Goal: Transaction & Acquisition: Purchase product/service

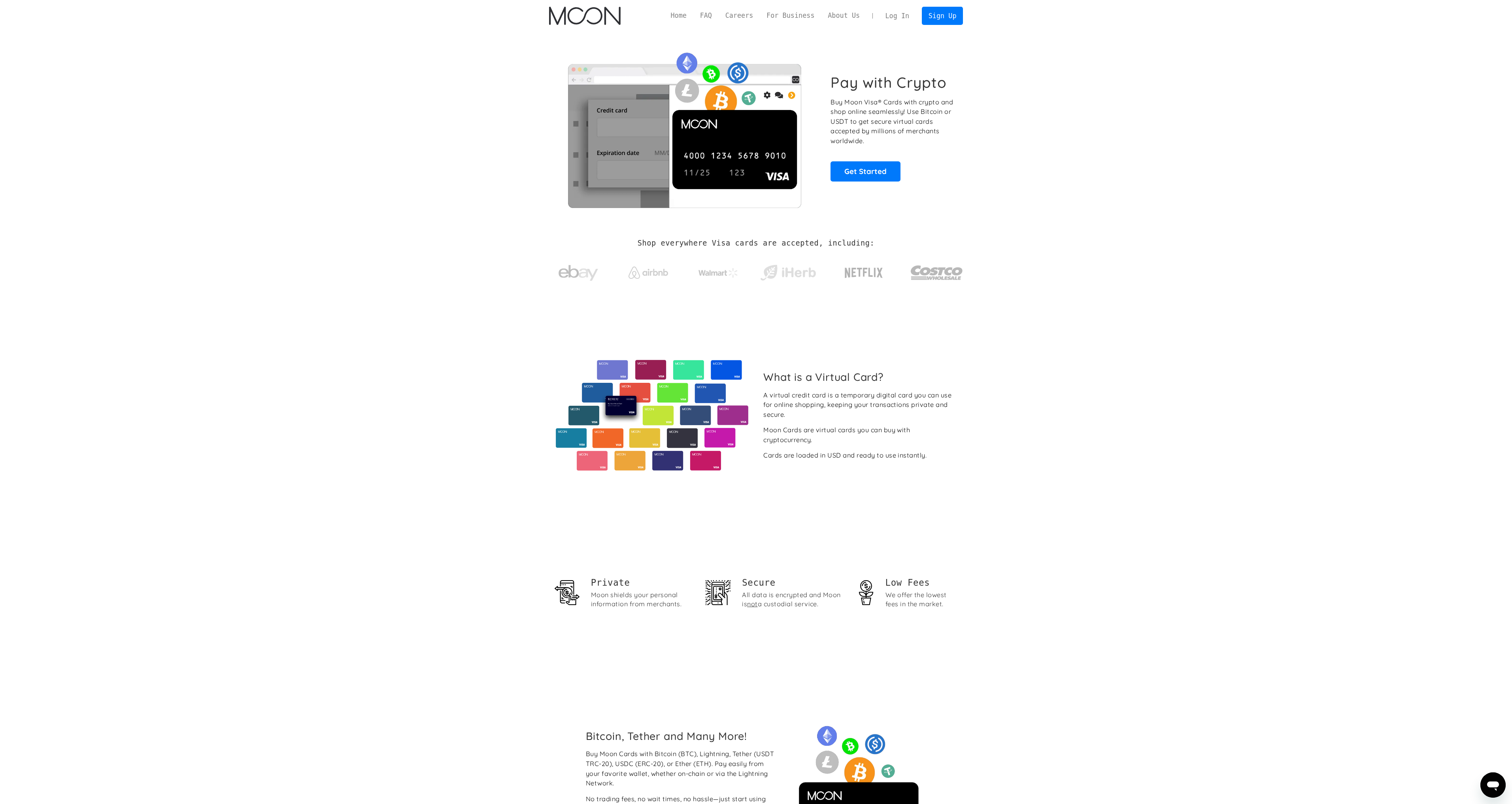
click at [900, 18] on link "Log In" at bounding box center [897, 16] width 37 height 18
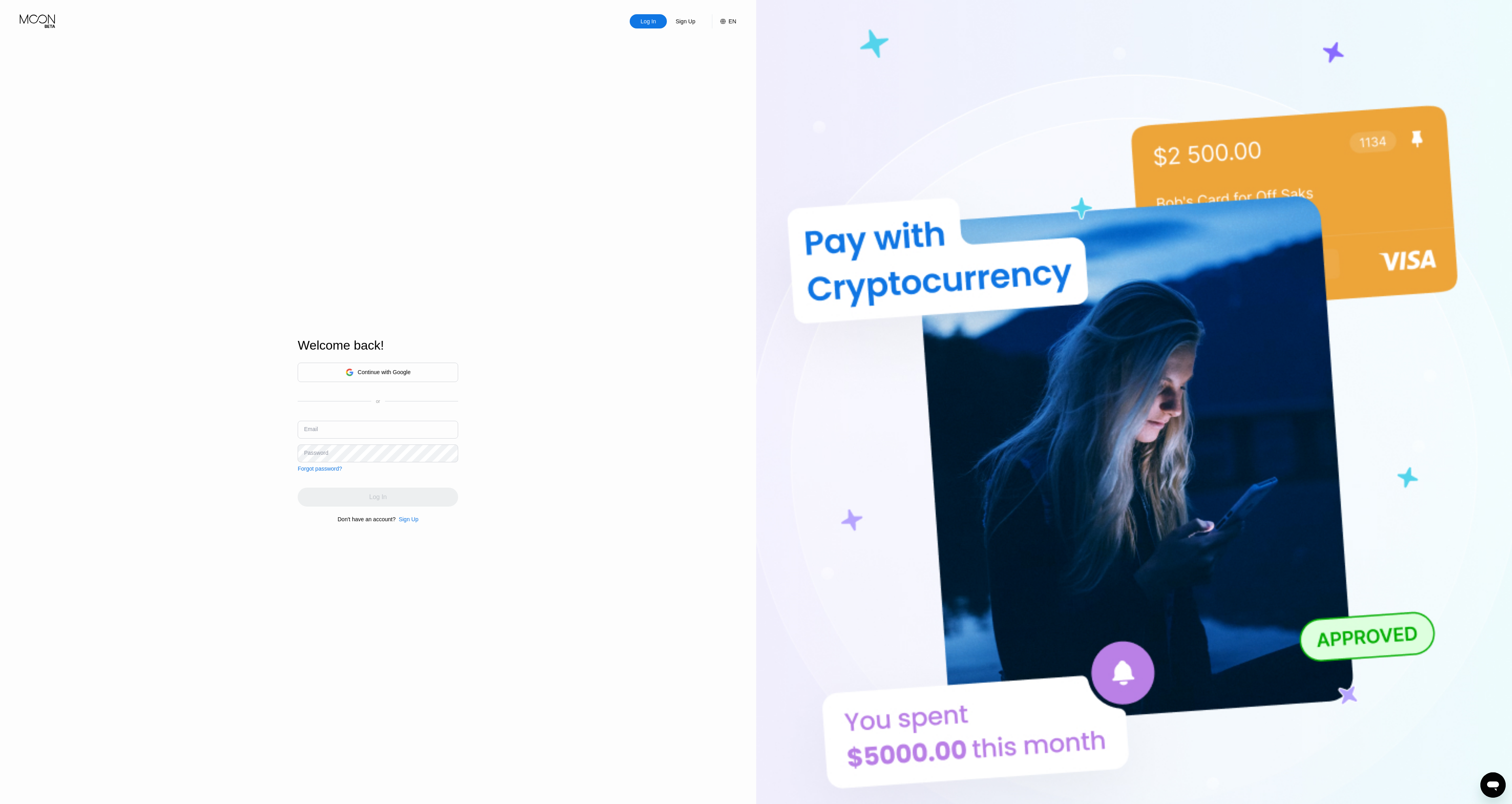
click at [346, 429] on input "text" at bounding box center [377, 430] width 160 height 18
click at [407, 522] on div "Sign Up" at bounding box center [409, 519] width 20 height 6
click at [727, 21] on div "EN" at bounding box center [728, 21] width 16 height 14
click at [709, 62] on div "English" at bounding box center [687, 60] width 75 height 16
click at [579, 59] on div "Log In Sign Up EN Language English English Spanish Save Create an Account By co…" at bounding box center [378, 442] width 756 height 884
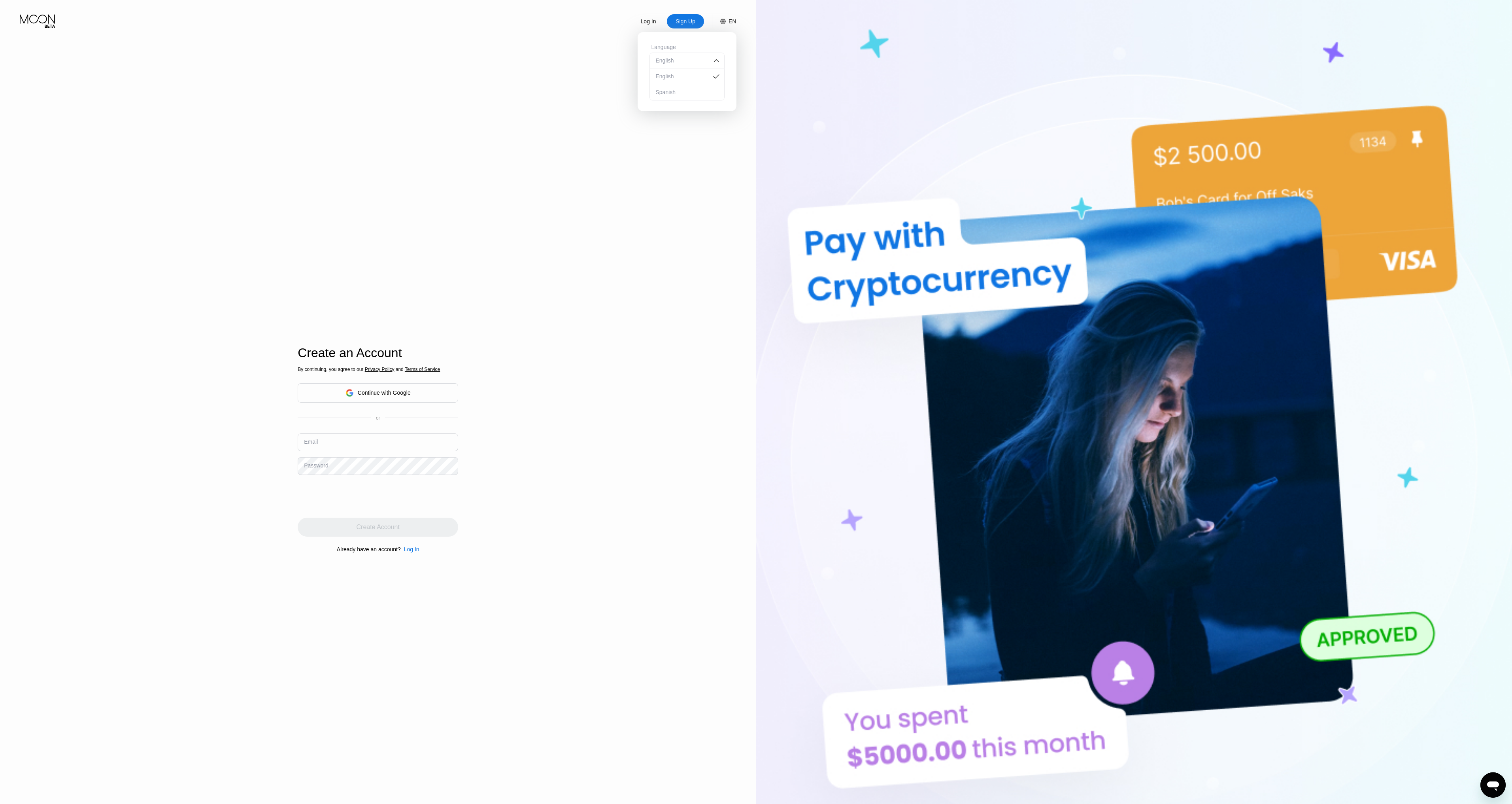
click at [305, 448] on input "text" at bounding box center [377, 442] width 160 height 18
type input "[EMAIL_ADDRESS][DOMAIN_NAME]"
click at [363, 530] on div "Create Account" at bounding box center [377, 527] width 43 height 8
click at [409, 444] on input at bounding box center [377, 442] width 160 height 18
click at [392, 435] on input at bounding box center [377, 442] width 160 height 18
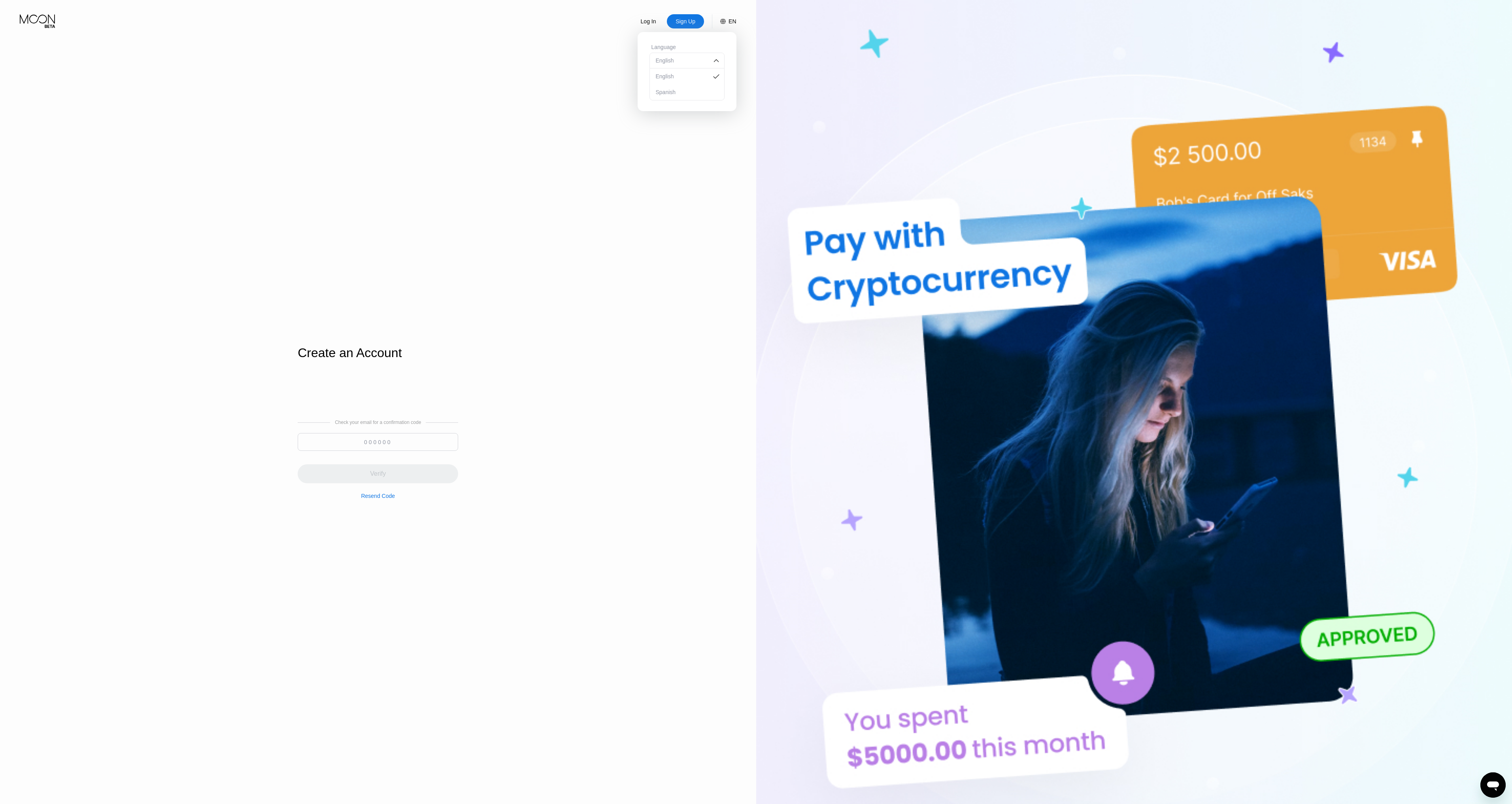
paste input "730997"
type input "730997"
click at [404, 472] on div "Verify" at bounding box center [377, 474] width 160 height 19
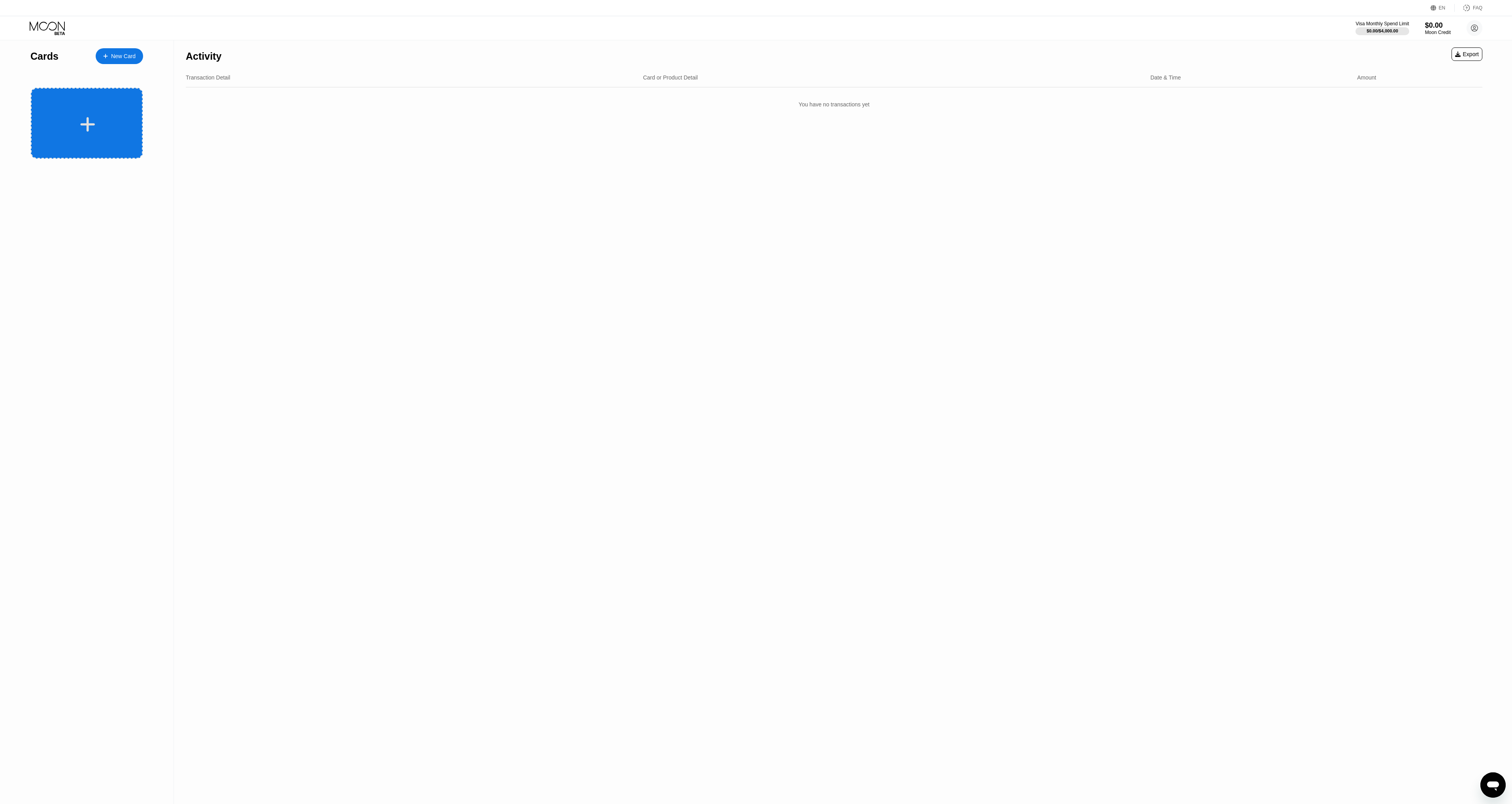
click at [87, 123] on icon at bounding box center [87, 124] width 15 height 15
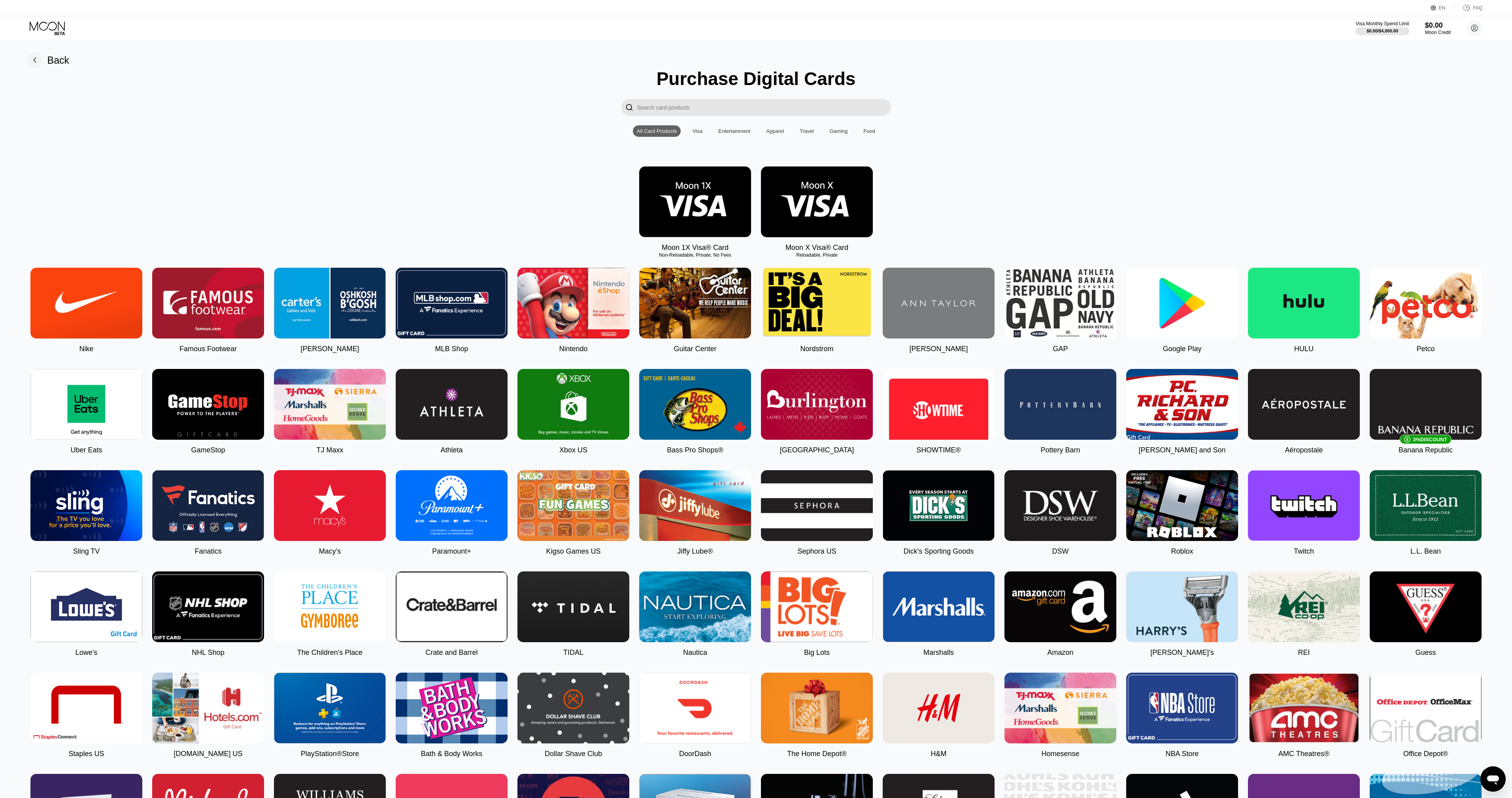
click at [671, 112] on input "Search card products" at bounding box center [764, 107] width 254 height 17
click at [696, 110] on input "Search card products" at bounding box center [764, 107] width 254 height 17
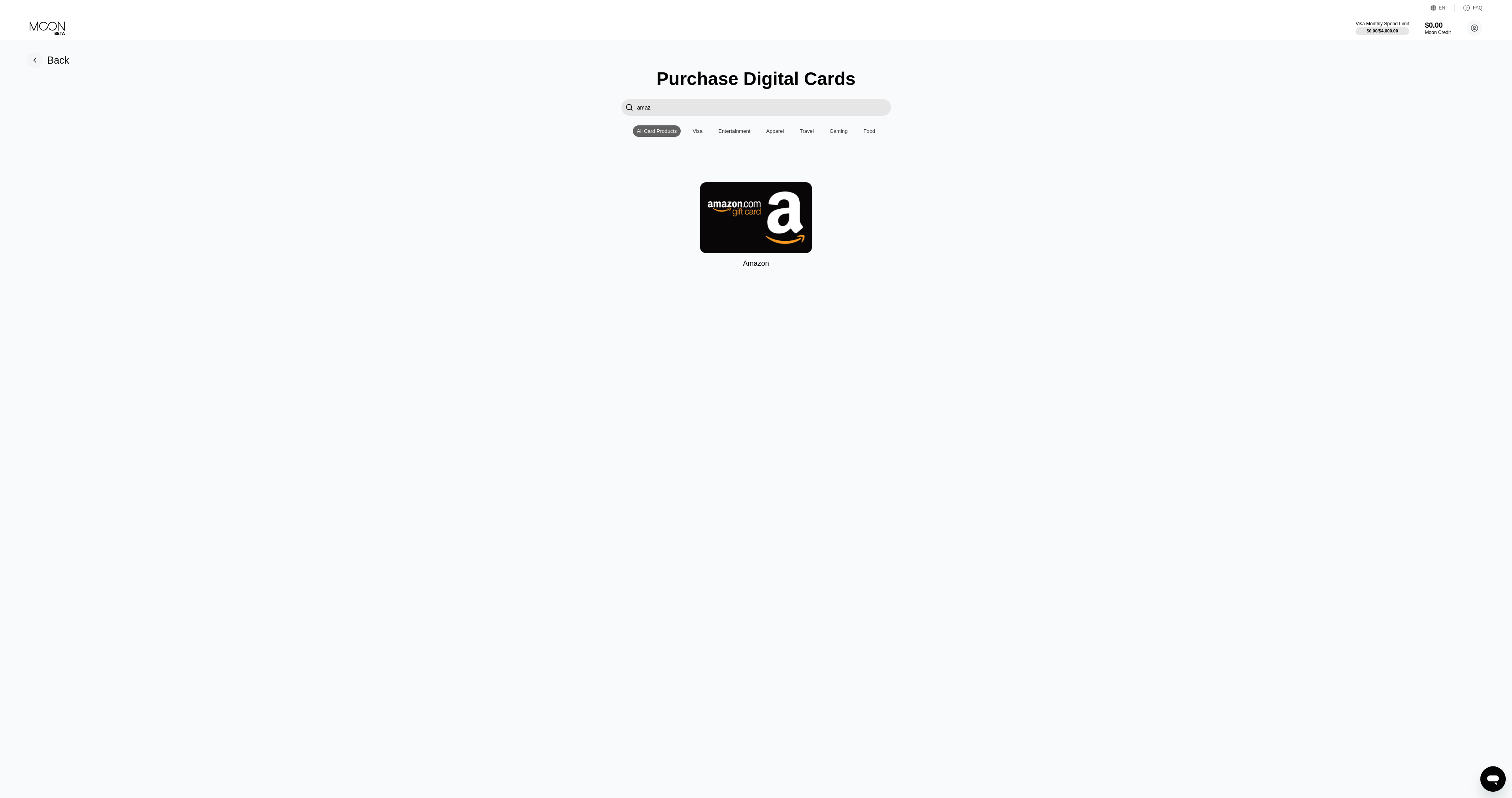
type input "amaz"
click at [39, 63] on rect at bounding box center [35, 60] width 16 height 16
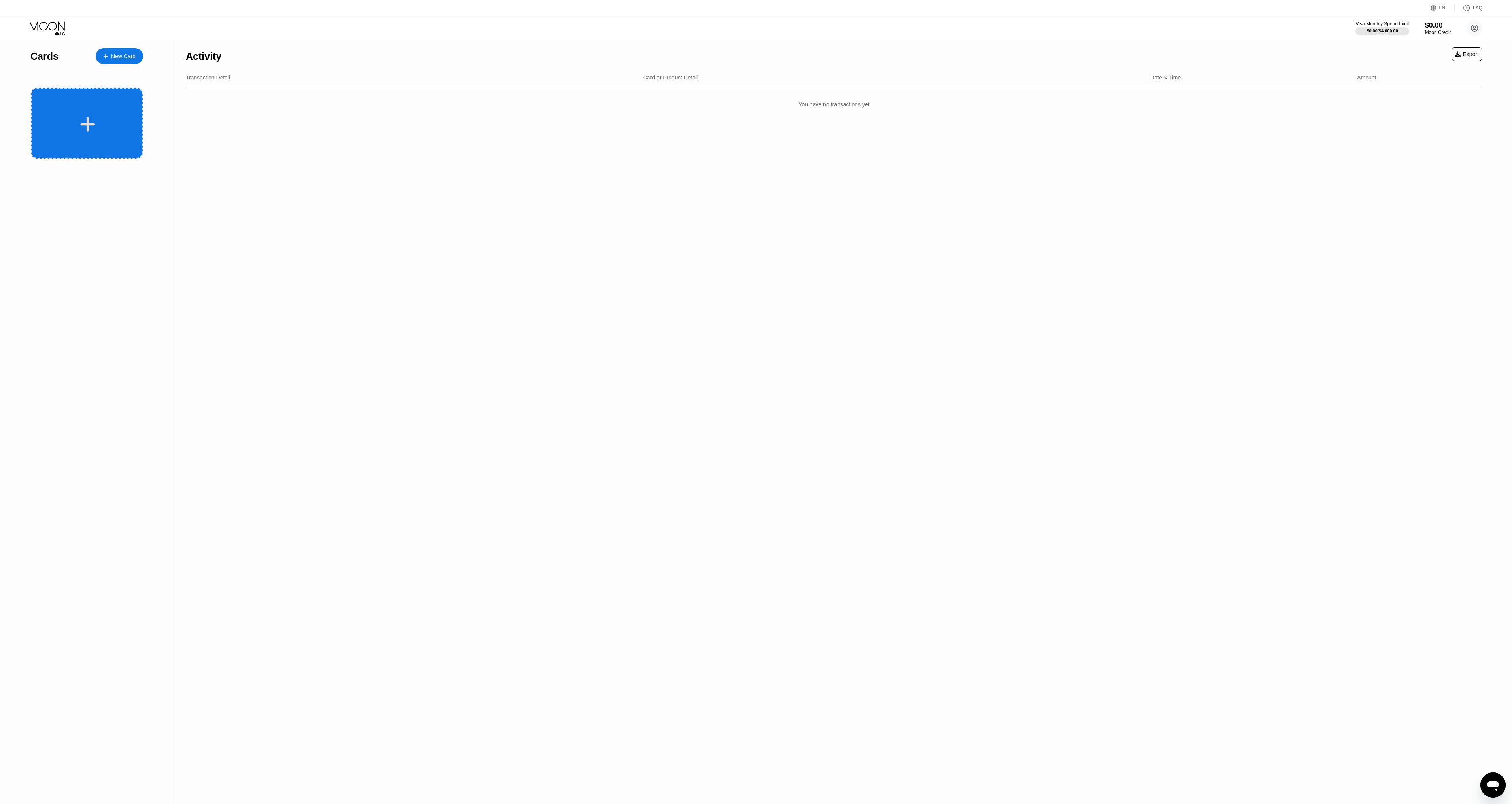
click at [66, 135] on div at bounding box center [87, 123] width 112 height 71
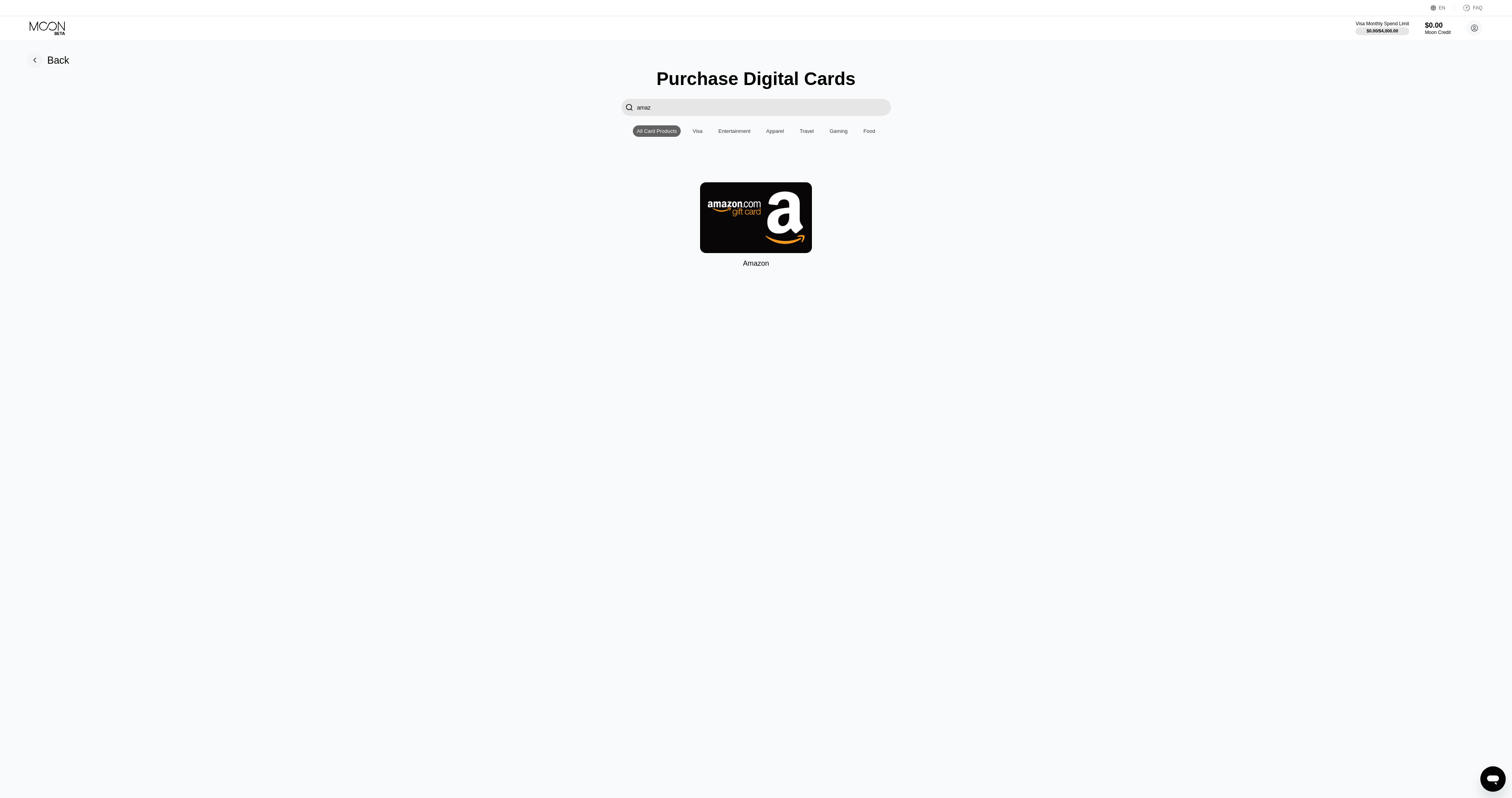
drag, startPoint x: 663, startPoint y: 112, endPoint x: 600, endPoint y: 110, distance: 63.0
click at [600, 110] on div " amaz" at bounding box center [756, 107] width 1494 height 17
type input "aws"
drag, startPoint x: 650, startPoint y: 110, endPoint x: 632, endPoint y: 110, distance: 18.0
click at [632, 110] on div " aws" at bounding box center [756, 107] width 269 height 17
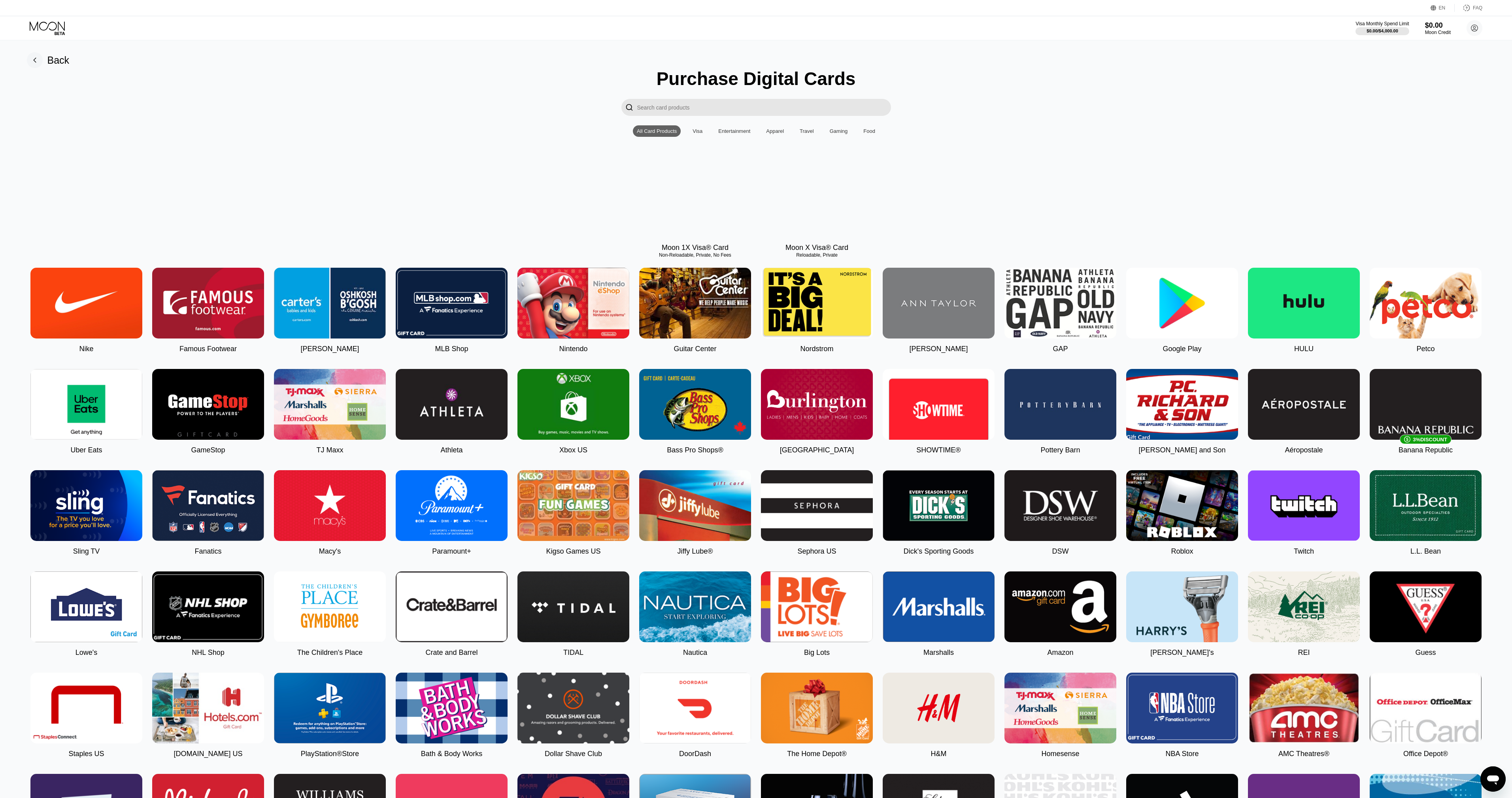
click at [698, 134] on div "Visa" at bounding box center [697, 131] width 10 height 6
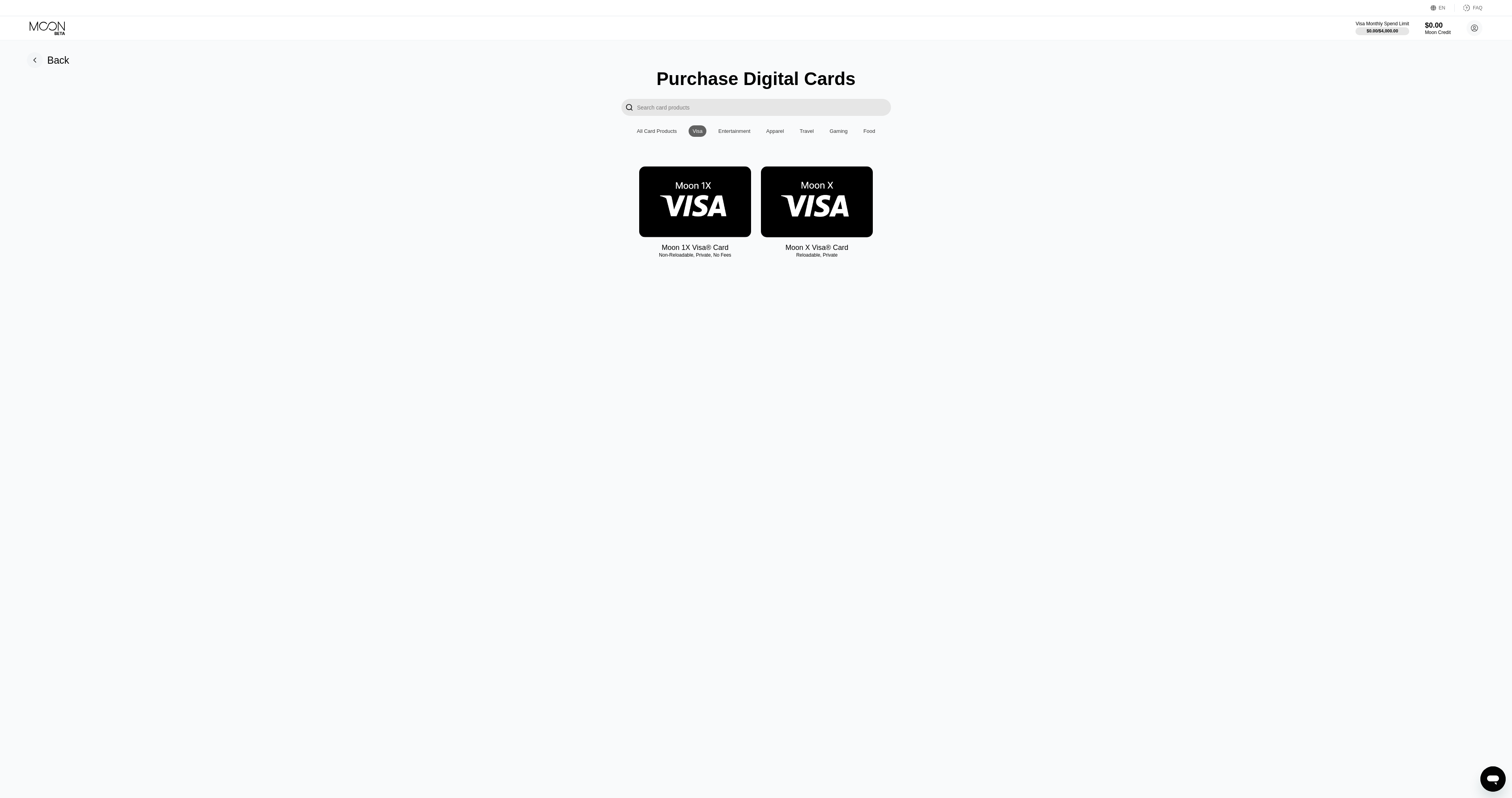
click at [838, 211] on img at bounding box center [816, 202] width 112 height 71
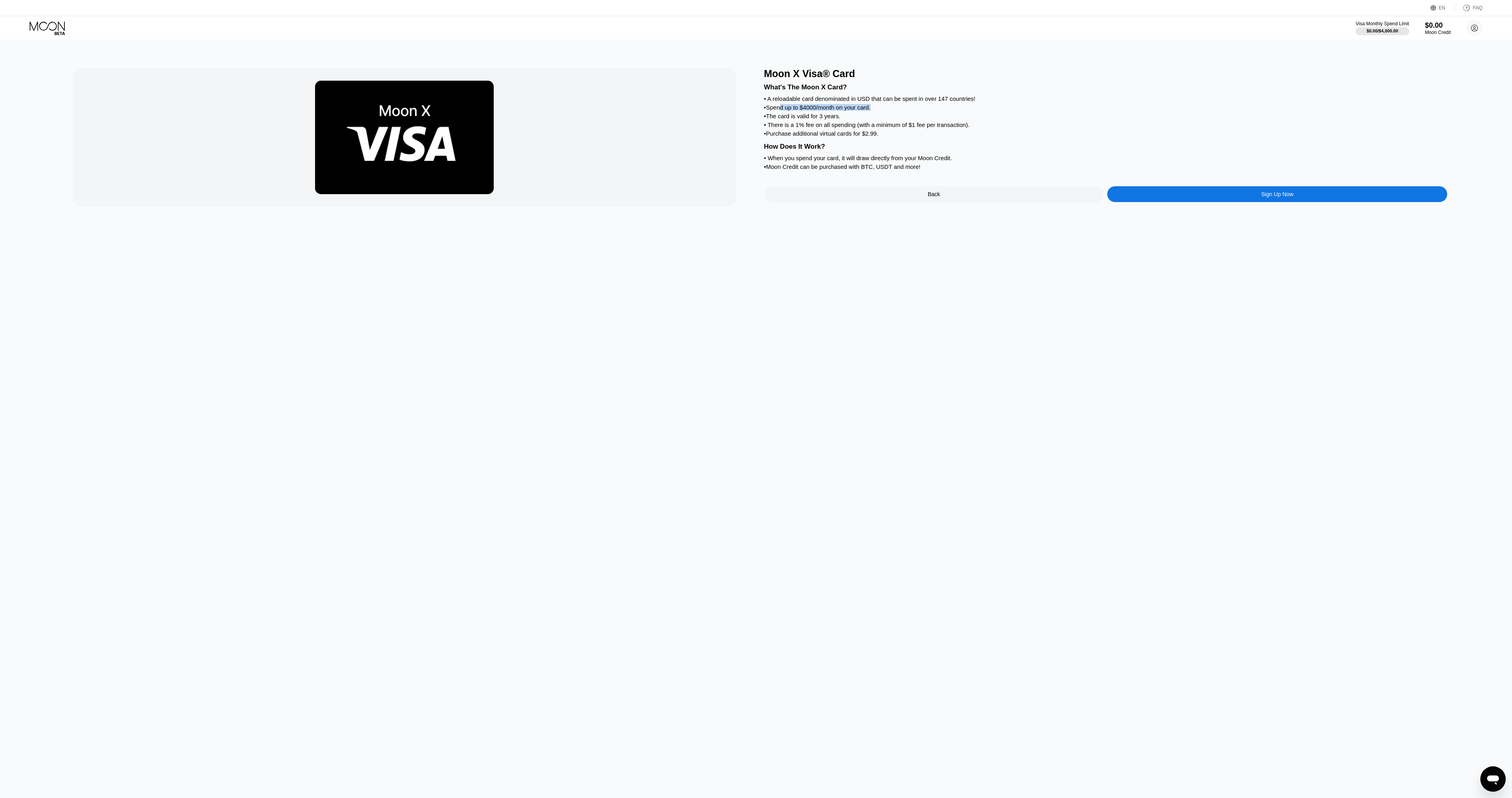
drag, startPoint x: 782, startPoint y: 114, endPoint x: 916, endPoint y: 113, distance: 134.0
click at [916, 111] on div "• Spend up to $4000/month on your card." at bounding box center [1106, 107] width 683 height 6
click at [1009, 106] on div "What's The Moon X Card? • A reloadable card denominated in USD that can be spen…" at bounding box center [1106, 126] width 683 height 93
click at [942, 119] on div "• The card is valid for 3 years." at bounding box center [1106, 116] width 683 height 6
click at [849, 118] on div "• The card is valid for 3 years." at bounding box center [1106, 116] width 683 height 6
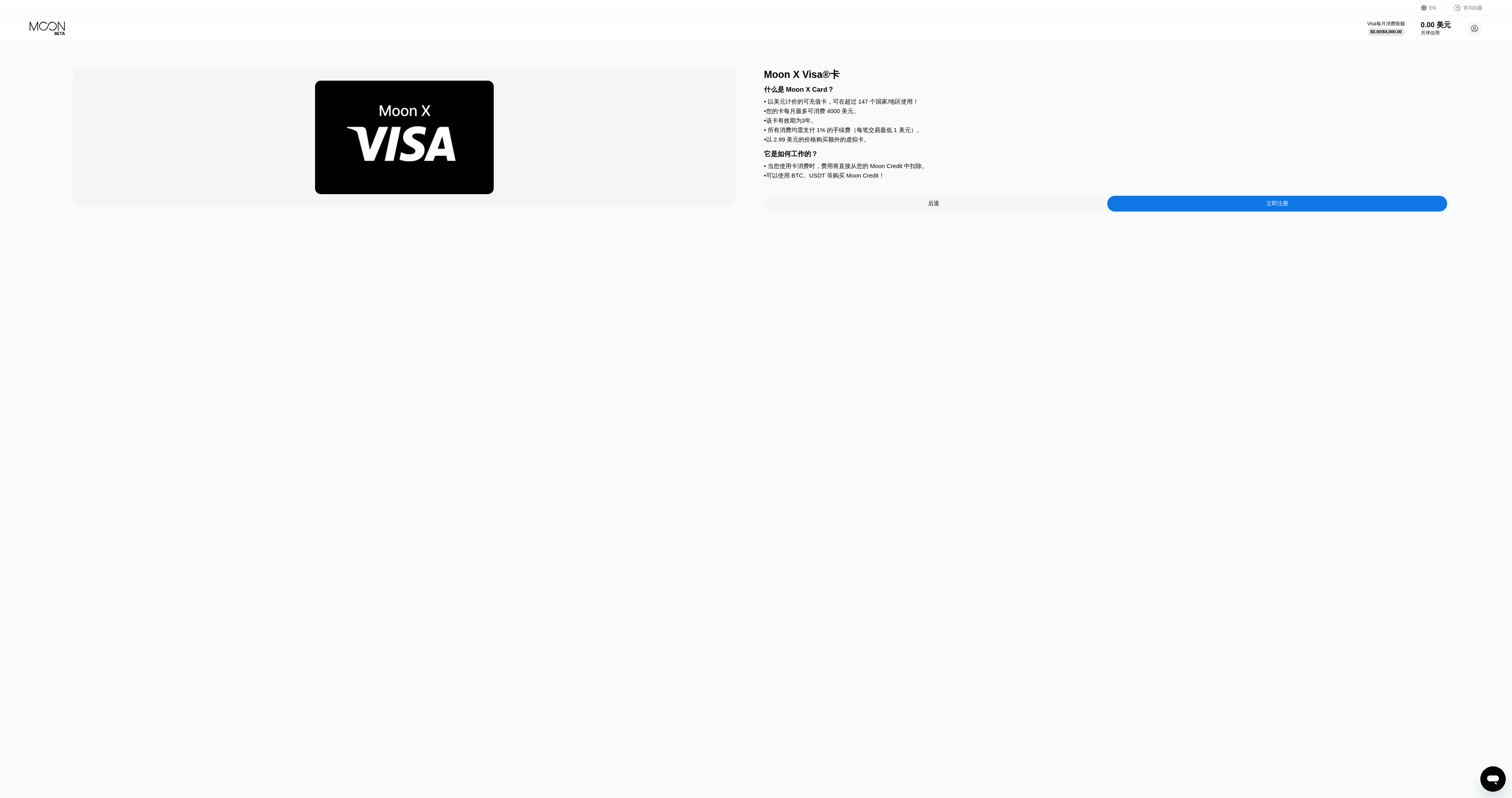
click at [1245, 207] on div "立即注册" at bounding box center [1277, 203] width 340 height 16
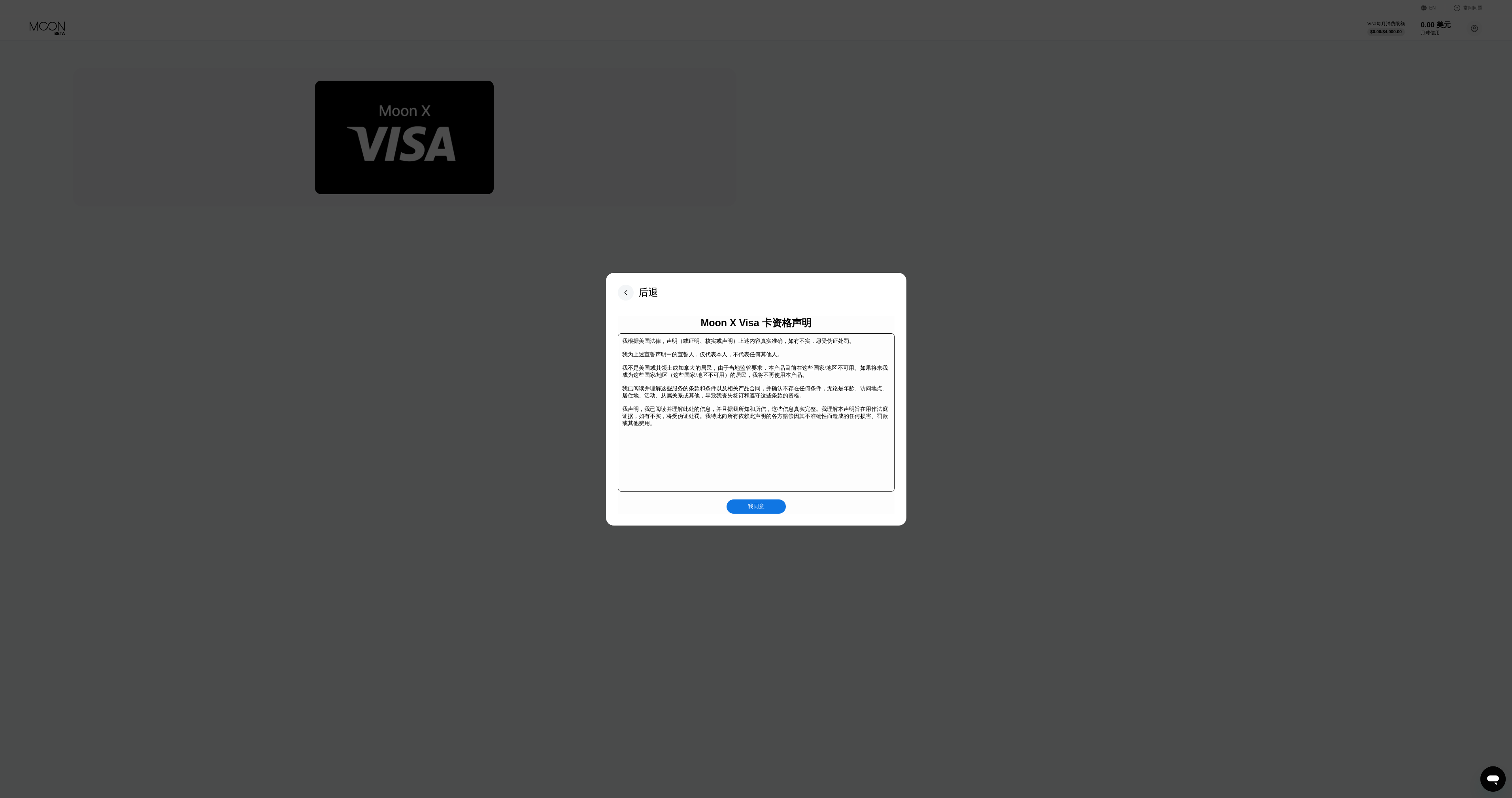
click at [759, 509] on font "我同意" at bounding box center [756, 506] width 16 height 6
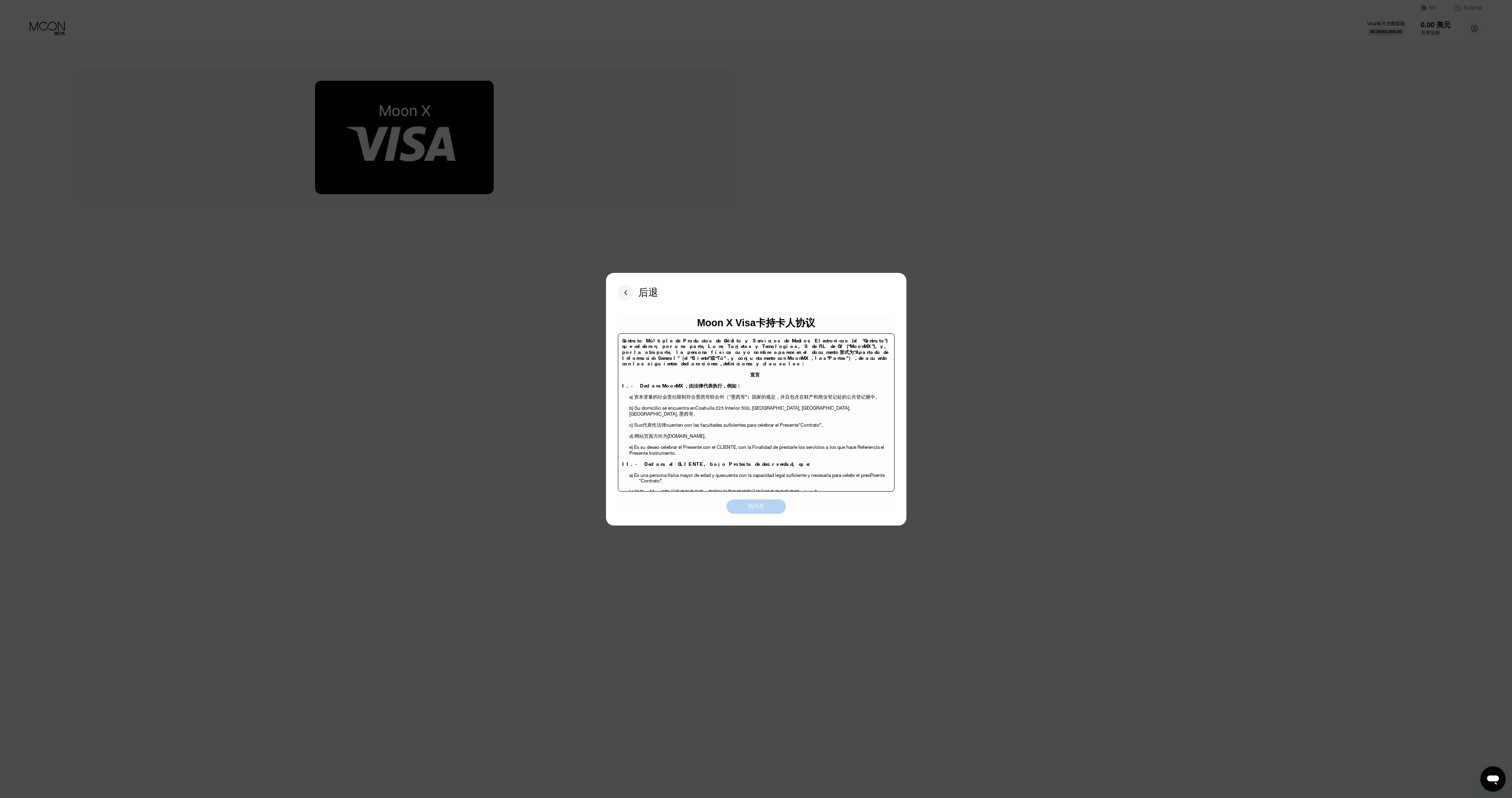
click at [764, 506] on font "我同意" at bounding box center [756, 506] width 16 height 6
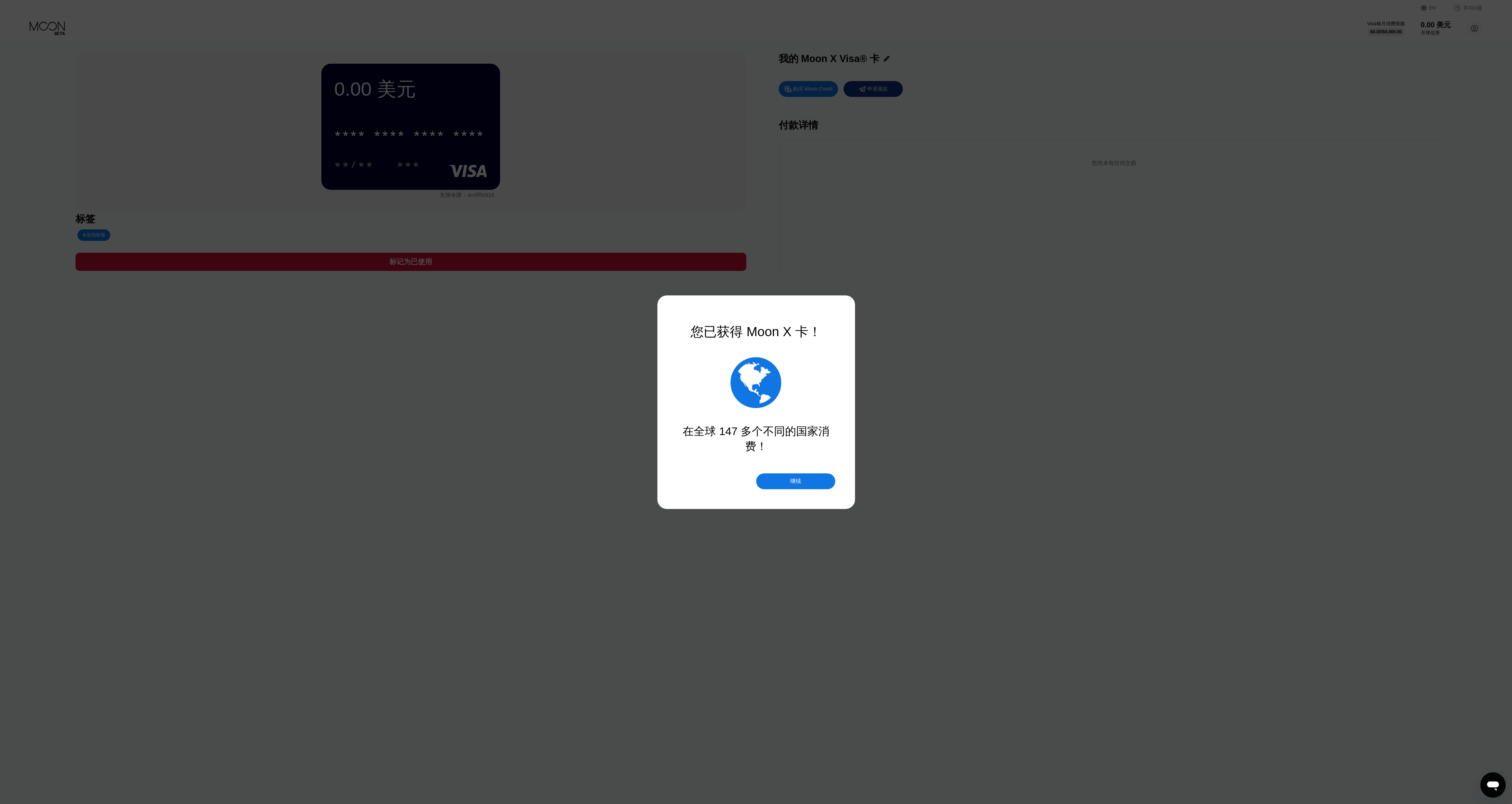
click at [785, 484] on div "继续" at bounding box center [795, 481] width 79 height 16
click at [795, 482] on font "继续" at bounding box center [795, 481] width 11 height 6
click at [761, 392] on font "购买 Moon Credit" at bounding box center [762, 390] width 43 height 6
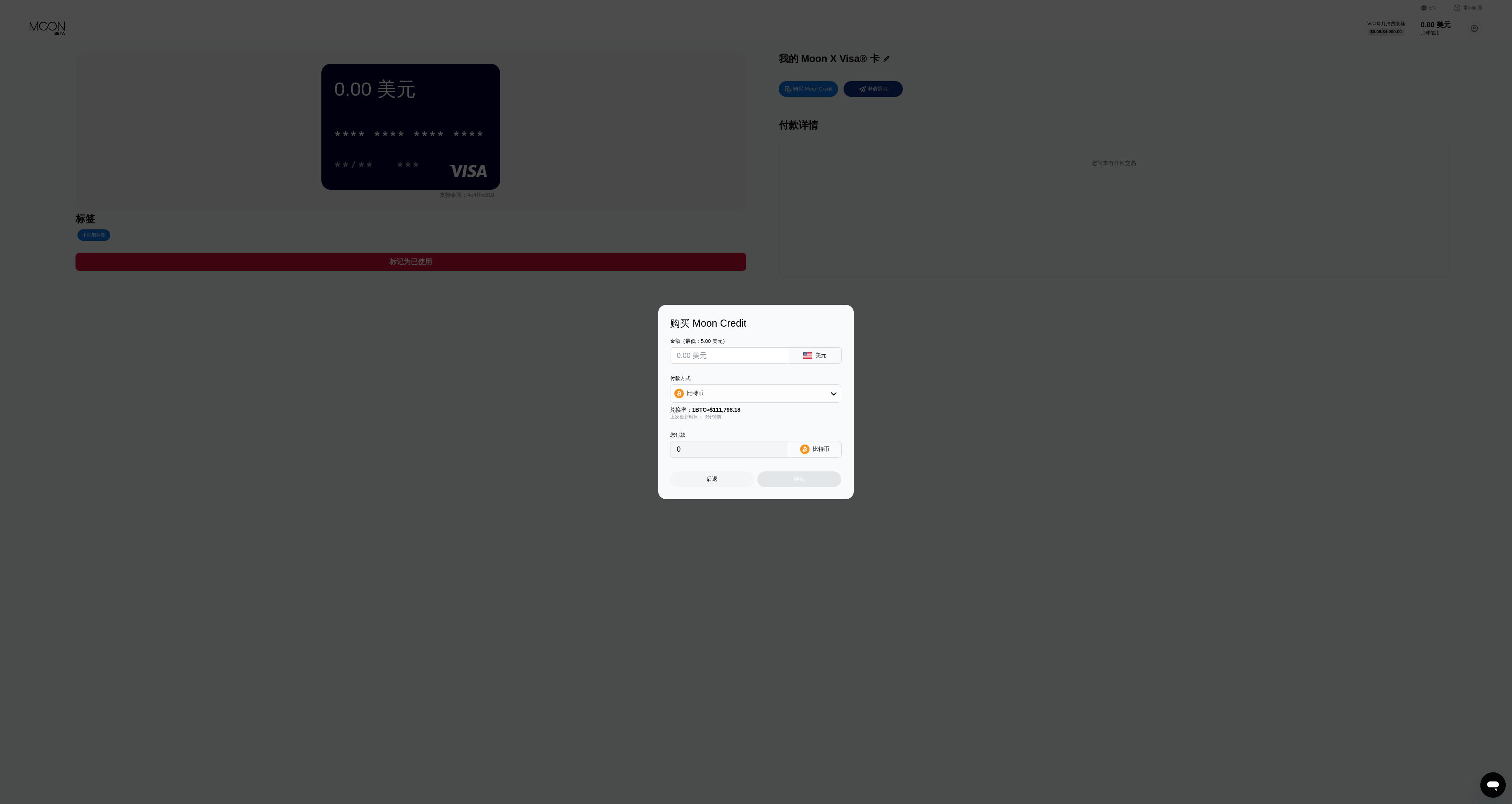
click at [831, 395] on icon at bounding box center [833, 393] width 6 height 6
click at [701, 434] on font "TRON 上的 USDT" at bounding box center [711, 432] width 45 height 6
type input "0.00"
click at [704, 359] on input "text" at bounding box center [729, 355] width 104 height 16
type input "$5"
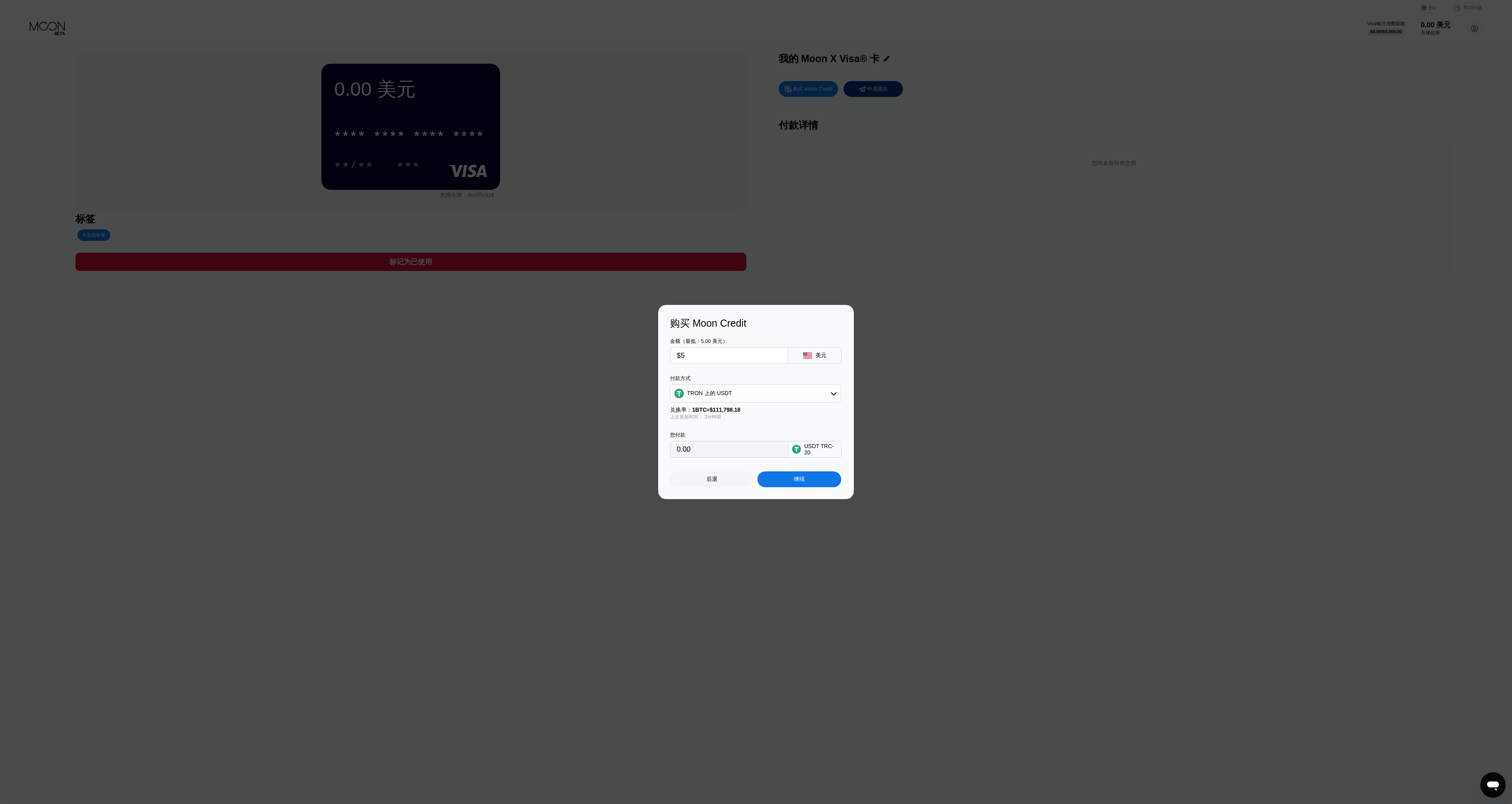
type input "5.05"
type input "$5"
click at [802, 485] on div "继续" at bounding box center [799, 479] width 84 height 16
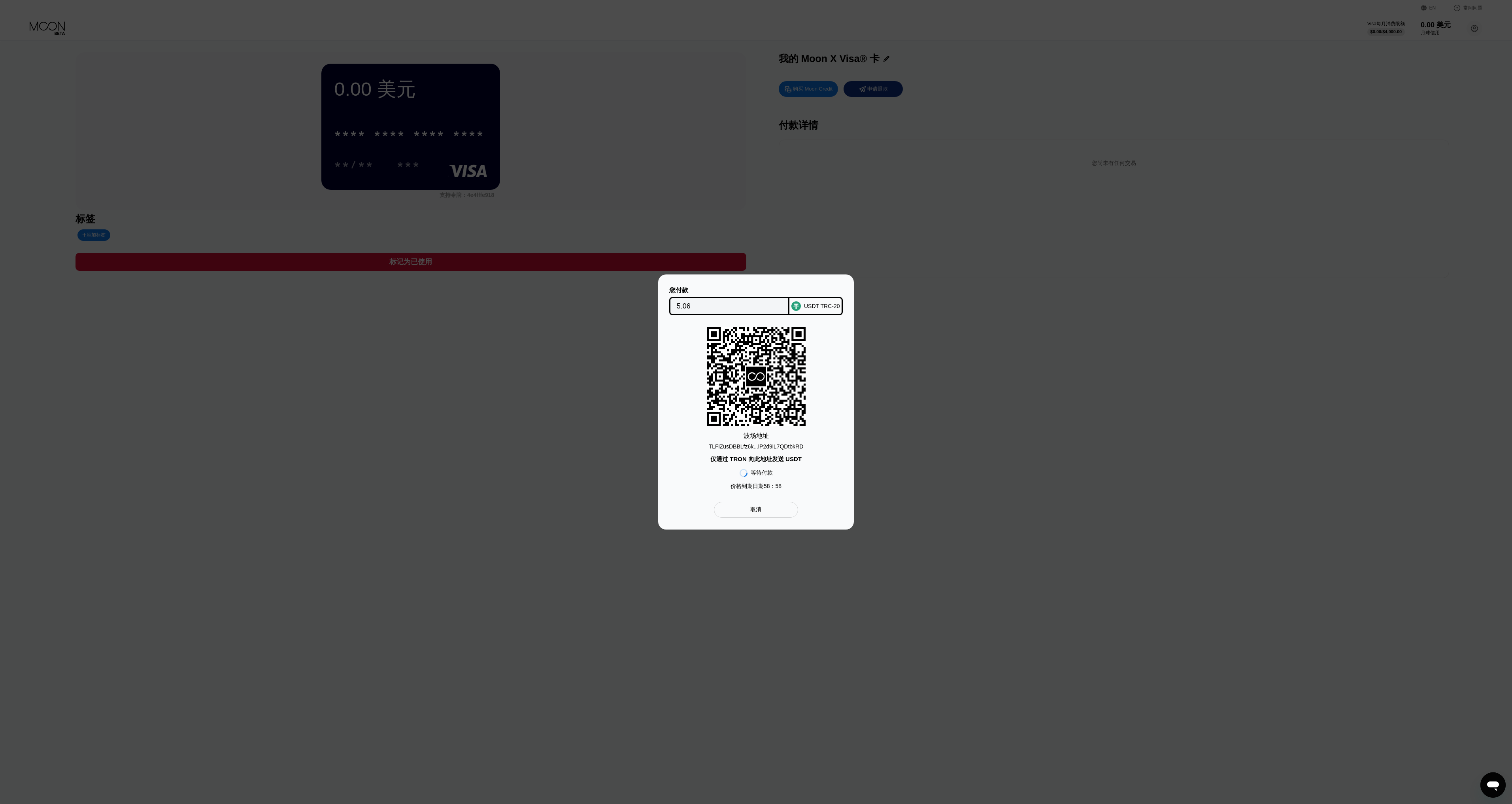
click at [743, 411] on icon at bounding box center [756, 376] width 99 height 97
click at [760, 446] on font "TLFiZusDBBLfz6k...iP2d9iL7QDtbkRD" at bounding box center [757, 446] width 95 height 6
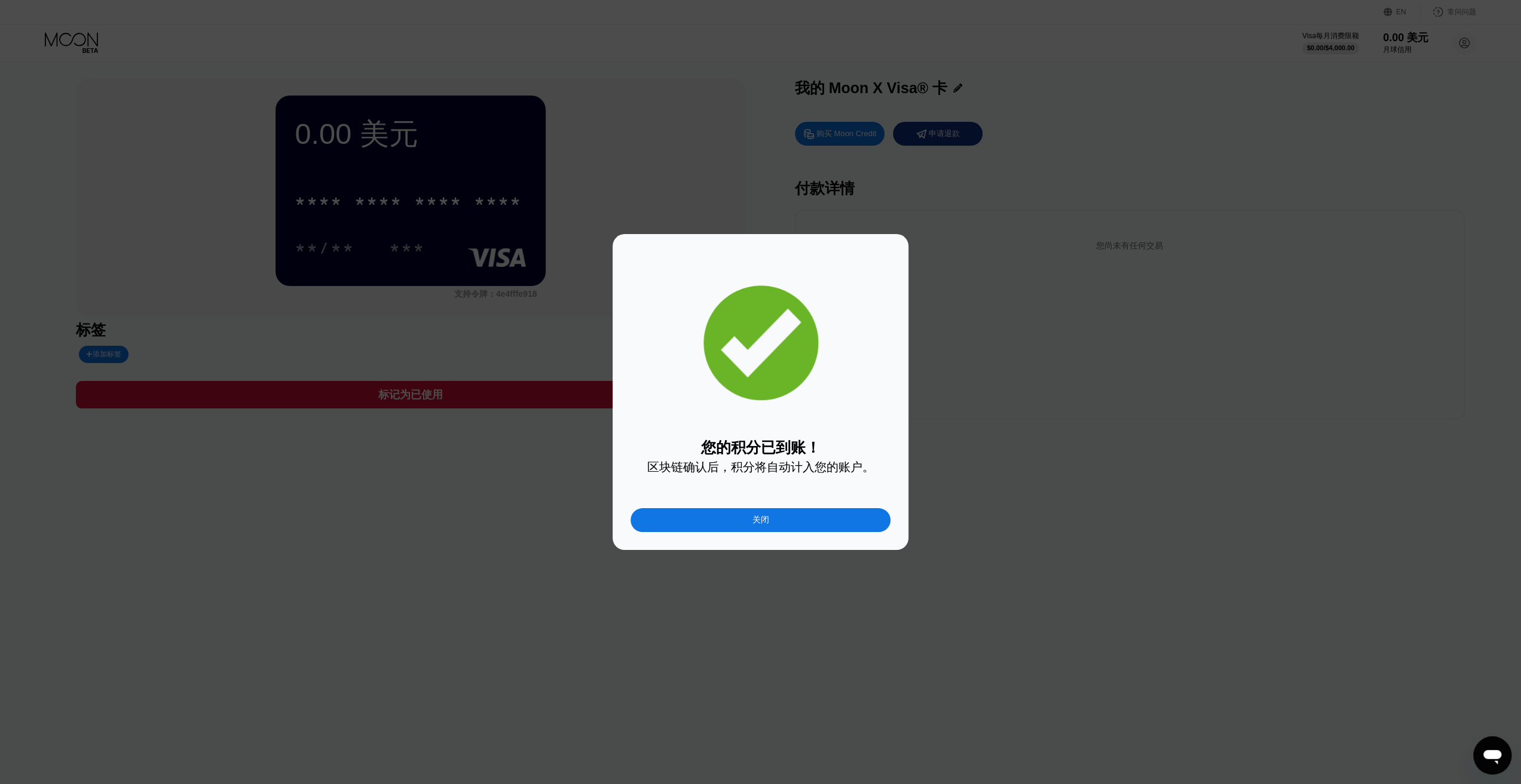
click at [775, 521] on div "关闭" at bounding box center [760, 520] width 260 height 24
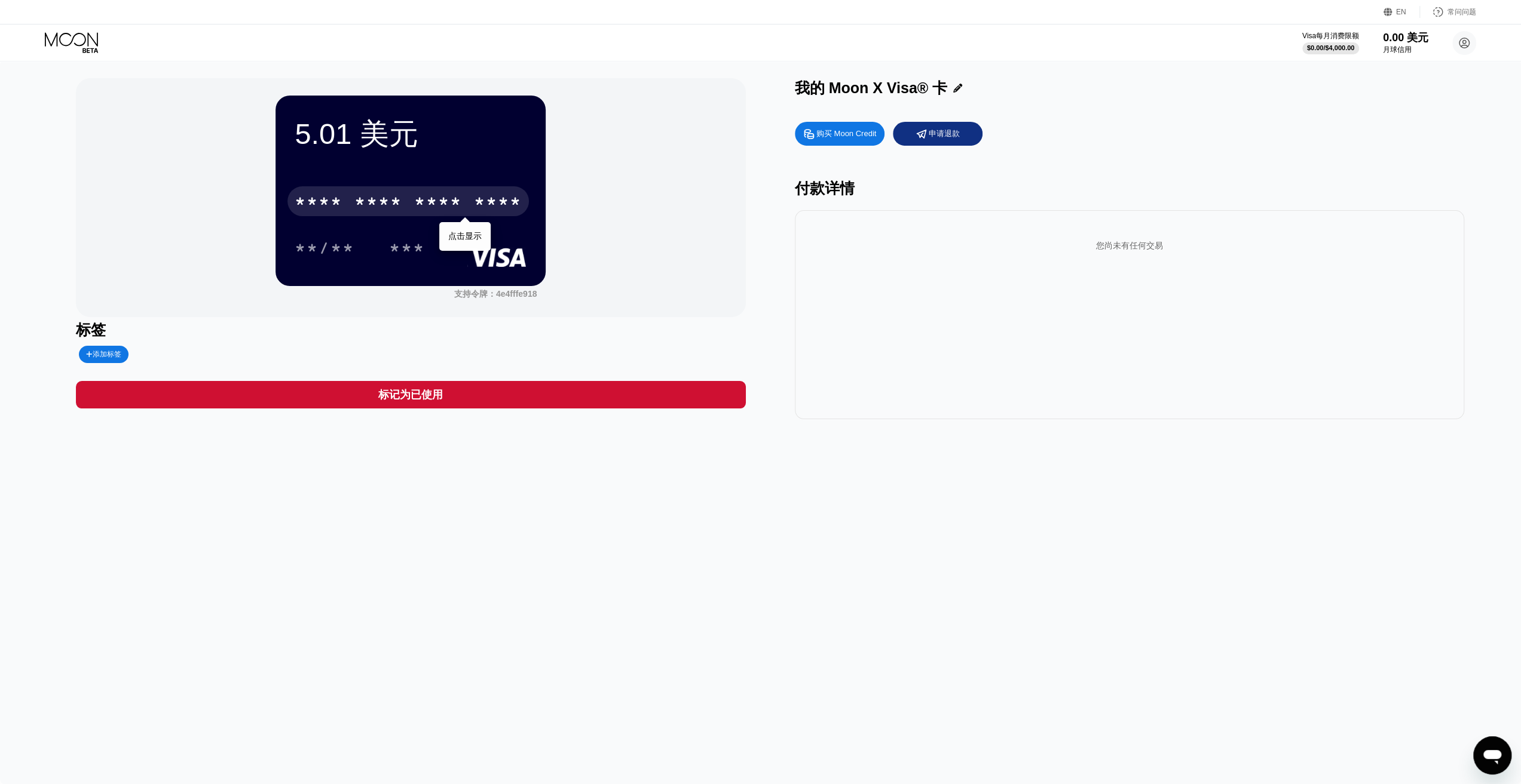
click at [375, 194] on font "*" at bounding box center [372, 203] width 12 height 20
click at [475, 216] on div "* * * * * * * * * * * * 2812" at bounding box center [408, 201] width 241 height 30
click at [464, 236] on div "07/28 347" at bounding box center [410, 248] width 232 height 30
click at [950, 312] on div "您尚未有任何交易" at bounding box center [1130, 315] width 669 height 209
click at [502, 396] on div "标记为已使用" at bounding box center [411, 395] width 669 height 27
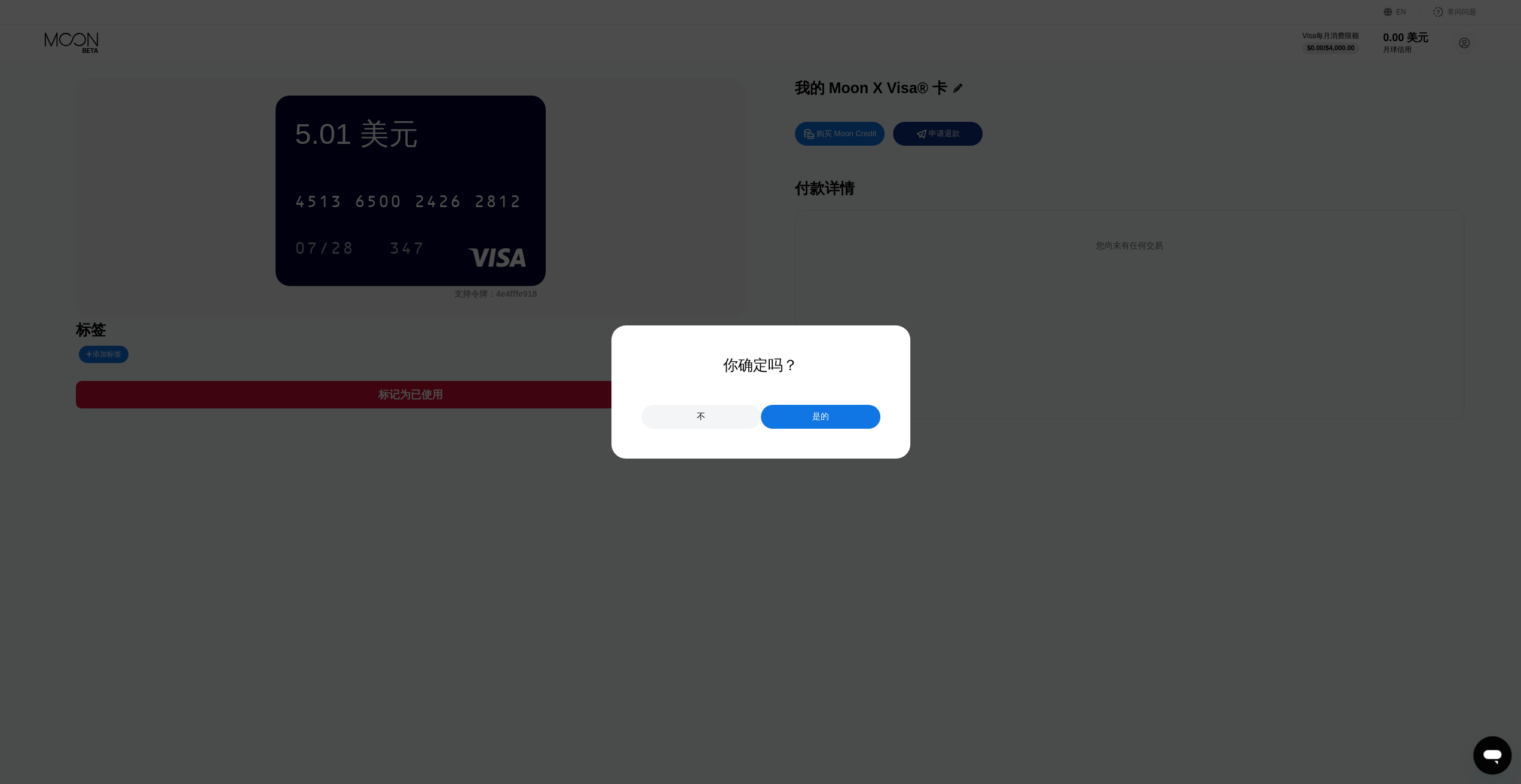
click at [691, 414] on div "不" at bounding box center [701, 417] width 120 height 24
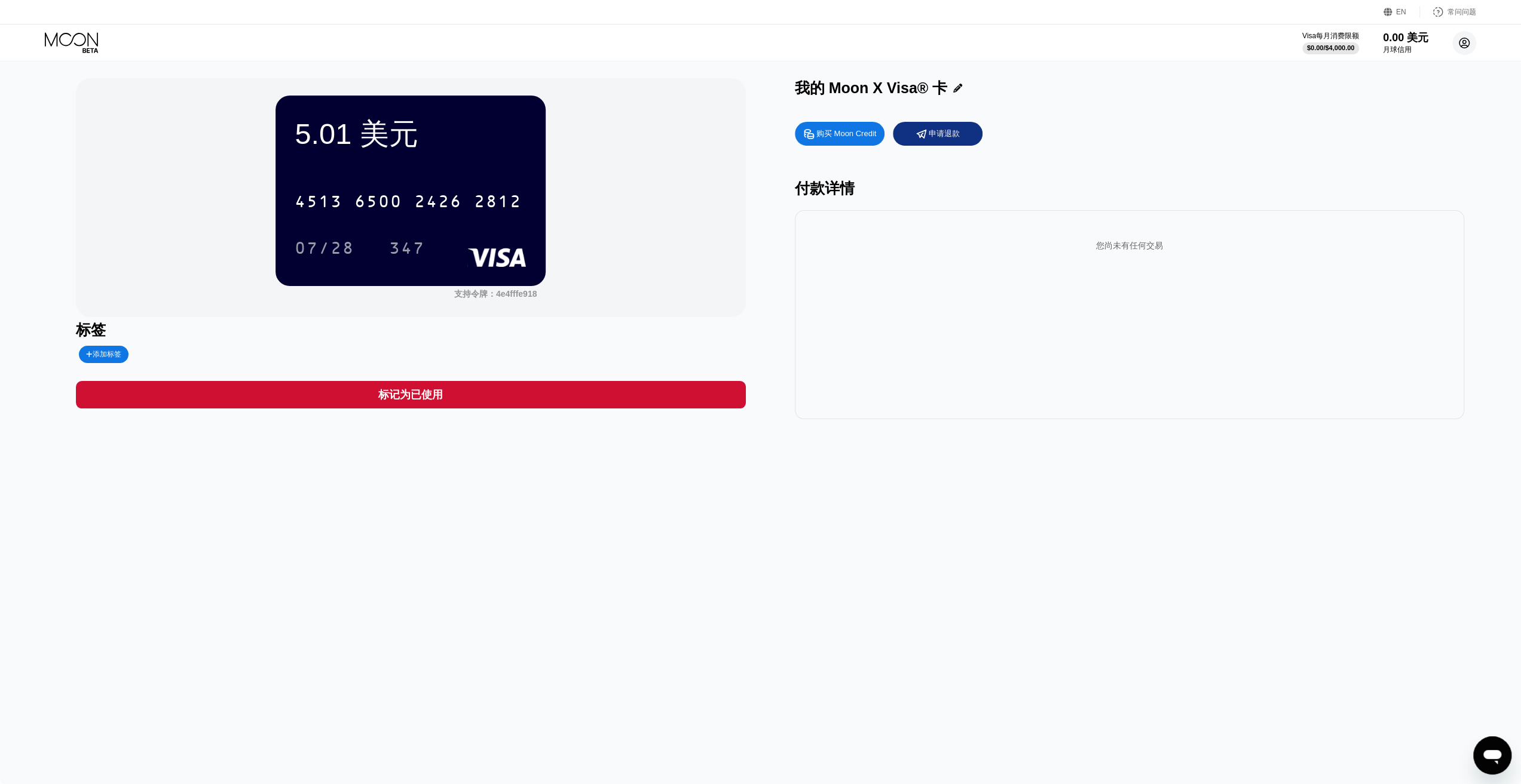
click at [1465, 43] on circle at bounding box center [1464, 43] width 24 height 24
click at [1379, 106] on font "家" at bounding box center [1377, 111] width 8 height 10
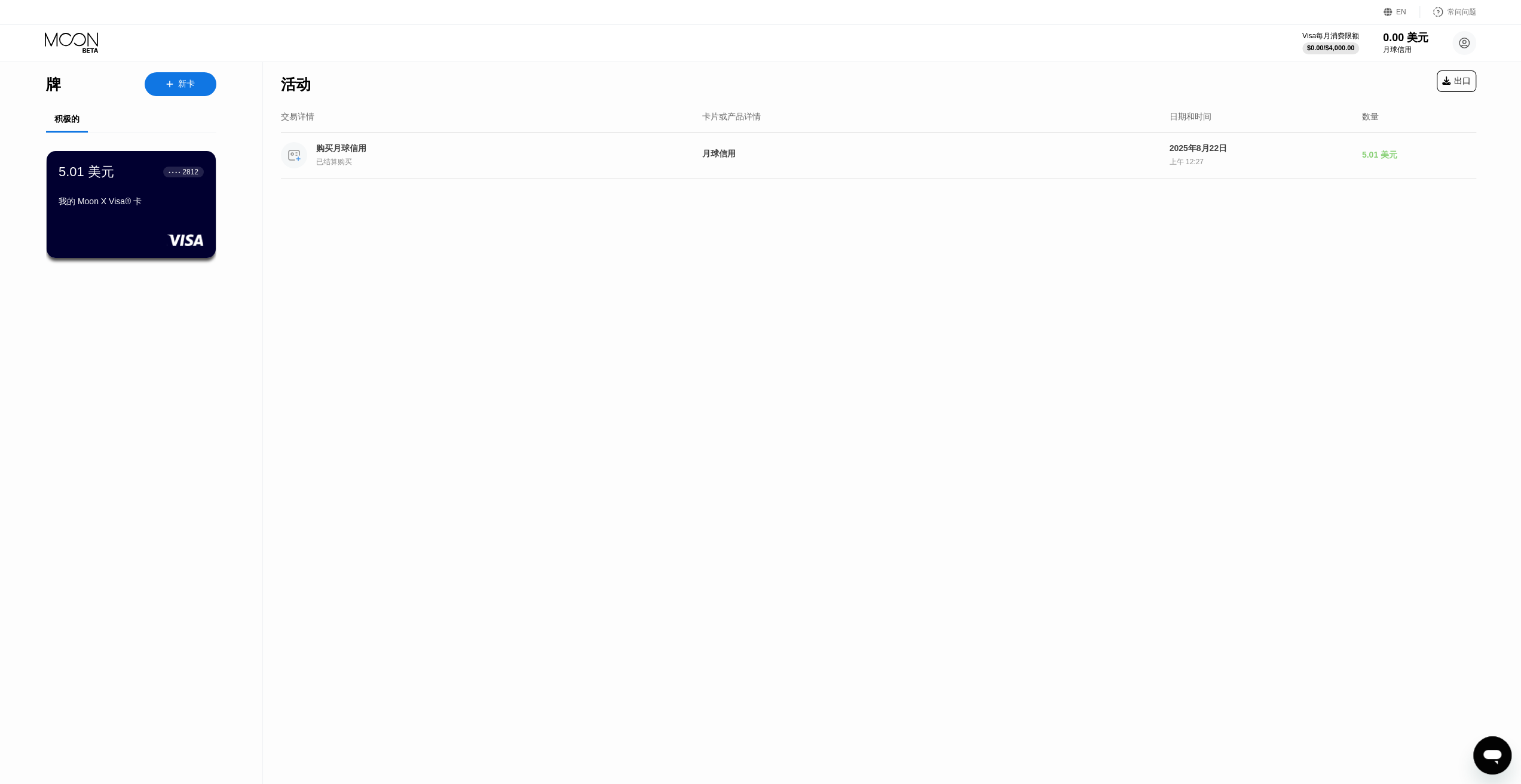
click at [1162, 145] on div "购买月球信用 已结算购买 月球信用 2025年8月22日 上午 12:27 5.01 美元" at bounding box center [879, 156] width 1195 height 46
click at [173, 217] on div "5.01 美元 ● ● ● ● 2812 我的 Moon X Visa® 卡" at bounding box center [131, 205] width 171 height 108
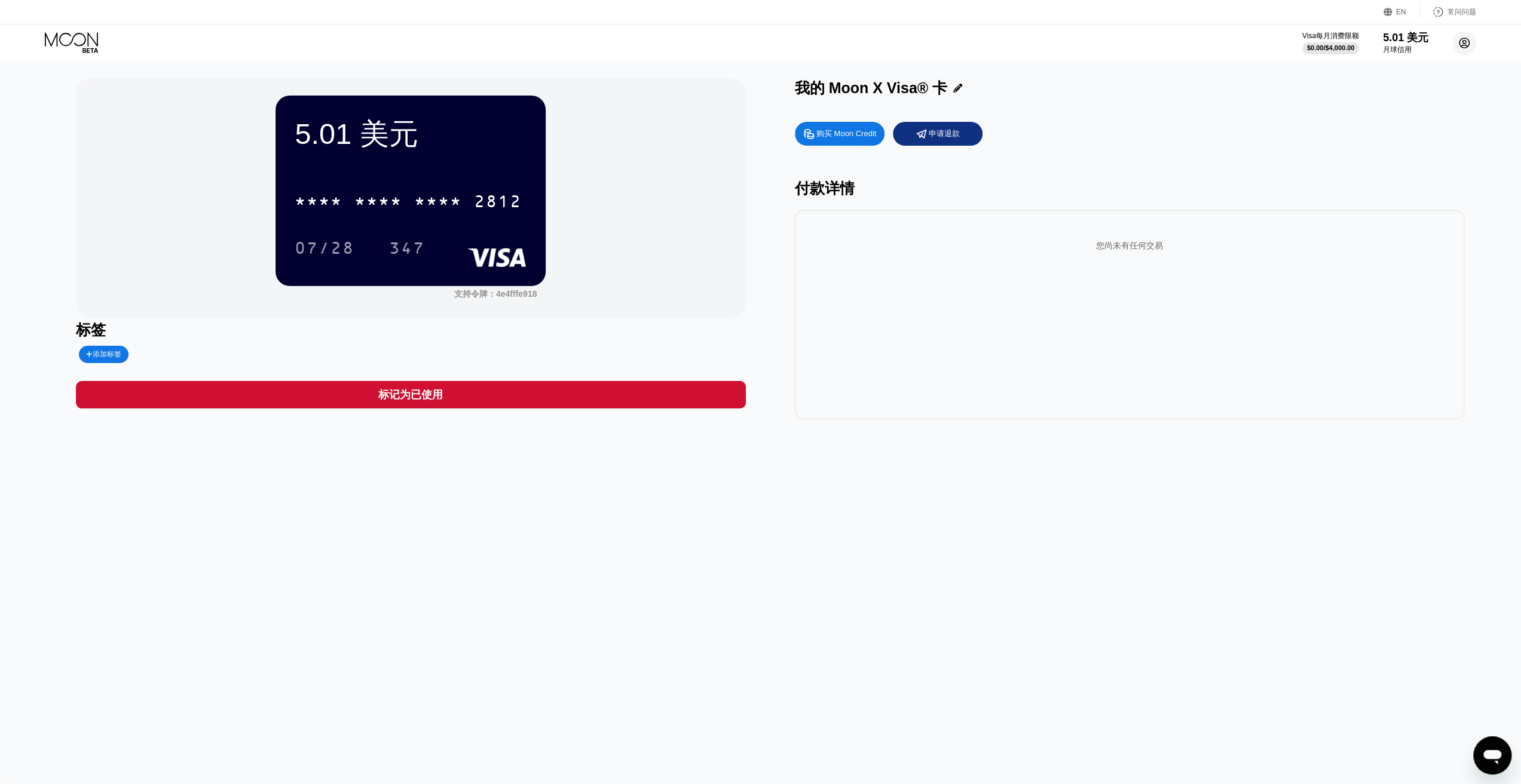
click at [1462, 45] on circle at bounding box center [1464, 43] width 24 height 24
click at [1372, 105] on div "" at bounding box center [1363, 112] width 20 height 14
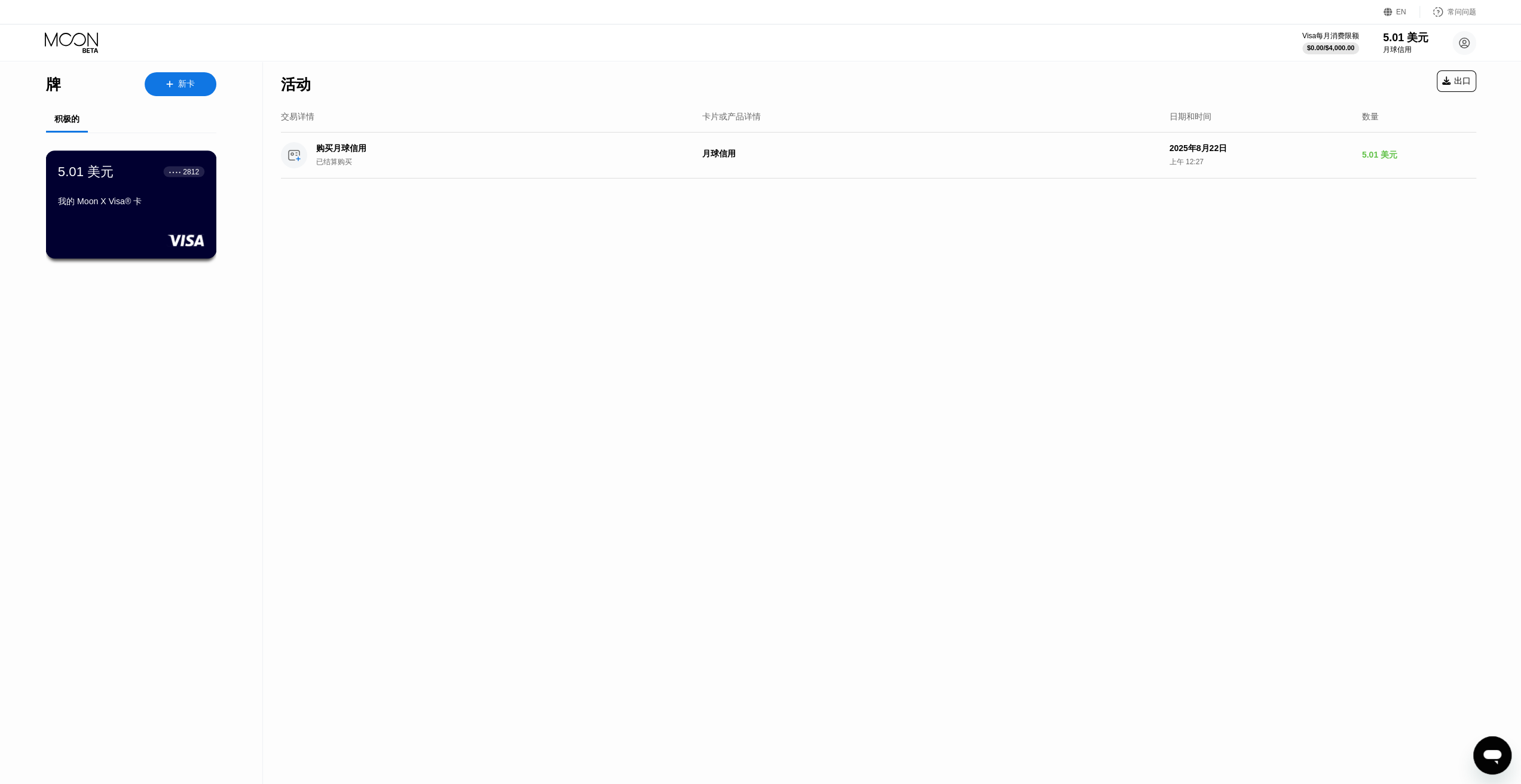
drag, startPoint x: 168, startPoint y: 216, endPoint x: 443, endPoint y: 281, distance: 282.6
click at [168, 216] on div "5.01 美元 ● ● ● ● 2812 我的 Moon X Visa® 卡" at bounding box center [131, 205] width 171 height 108
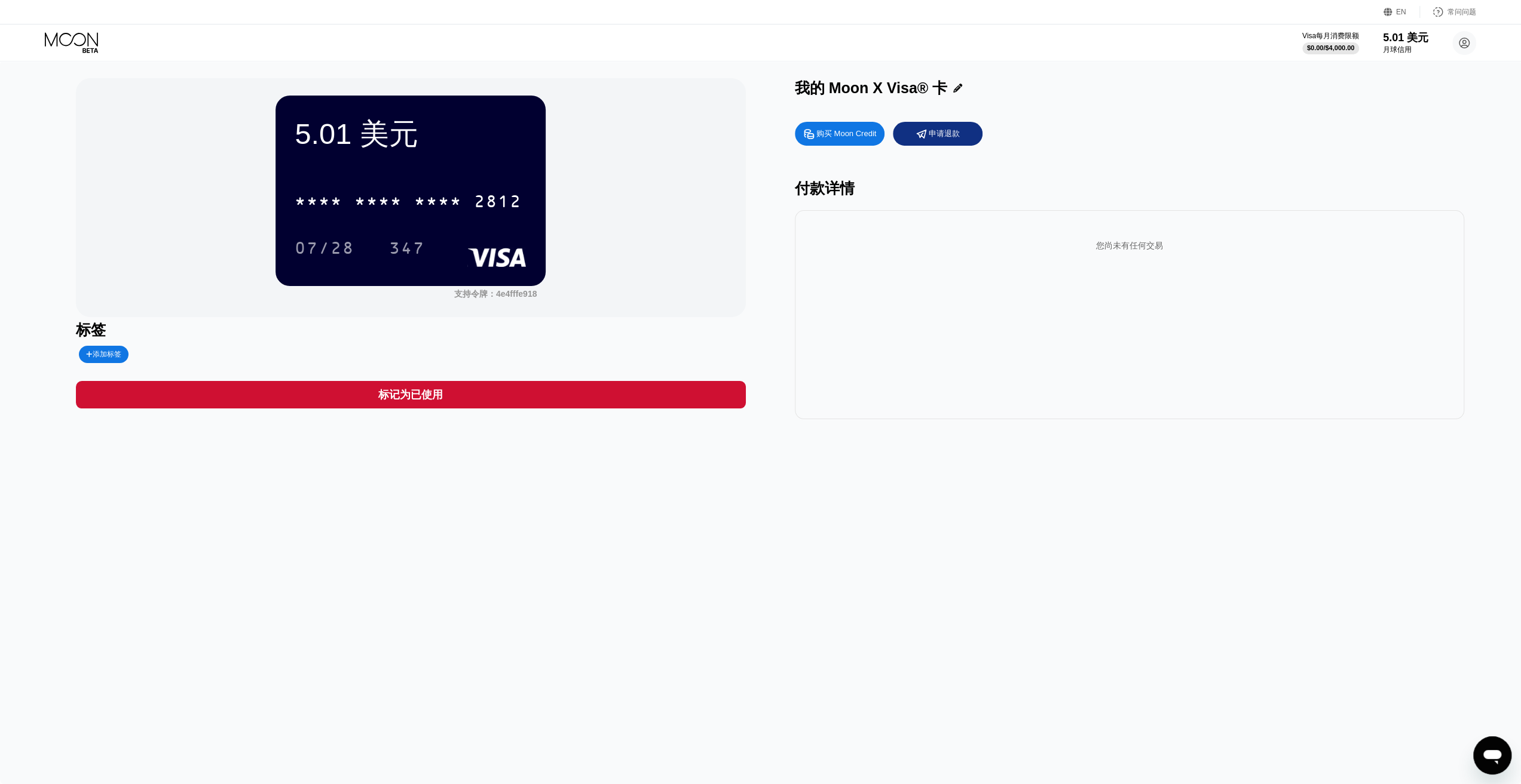
click at [1168, 262] on div "您尚未有任何交易" at bounding box center [1129, 246] width 650 height 35
click at [438, 198] on font "*" at bounding box center [431, 203] width 12 height 20
click at [78, 41] on icon at bounding box center [73, 43] width 56 height 21
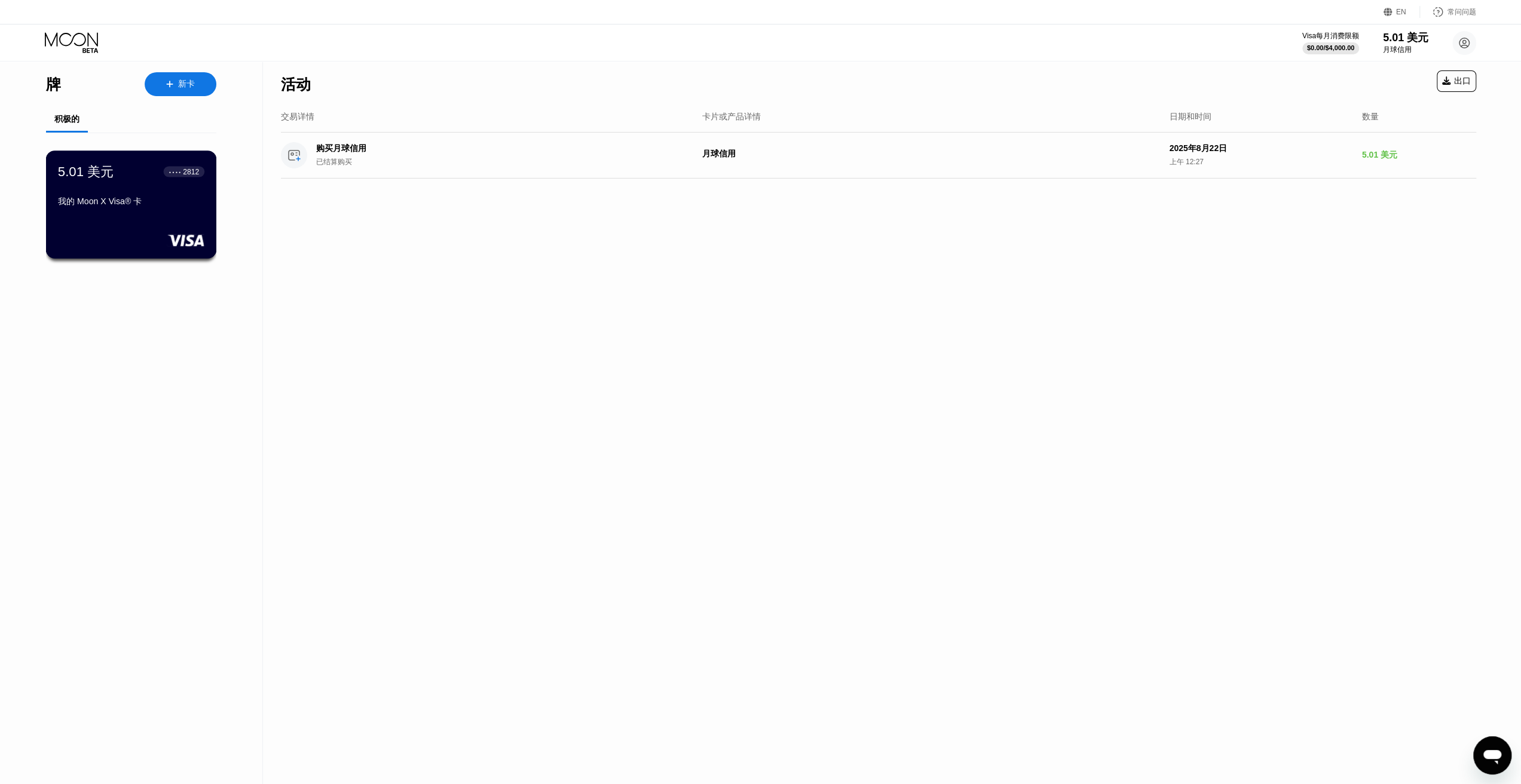
drag, startPoint x: 121, startPoint y: 171, endPoint x: 515, endPoint y: 230, distance: 398.4
click at [121, 171] on div "5.01 美元 ● ● ● ● 2812" at bounding box center [130, 171] width 146 height 18
